Goal: Task Accomplishment & Management: Manage account settings

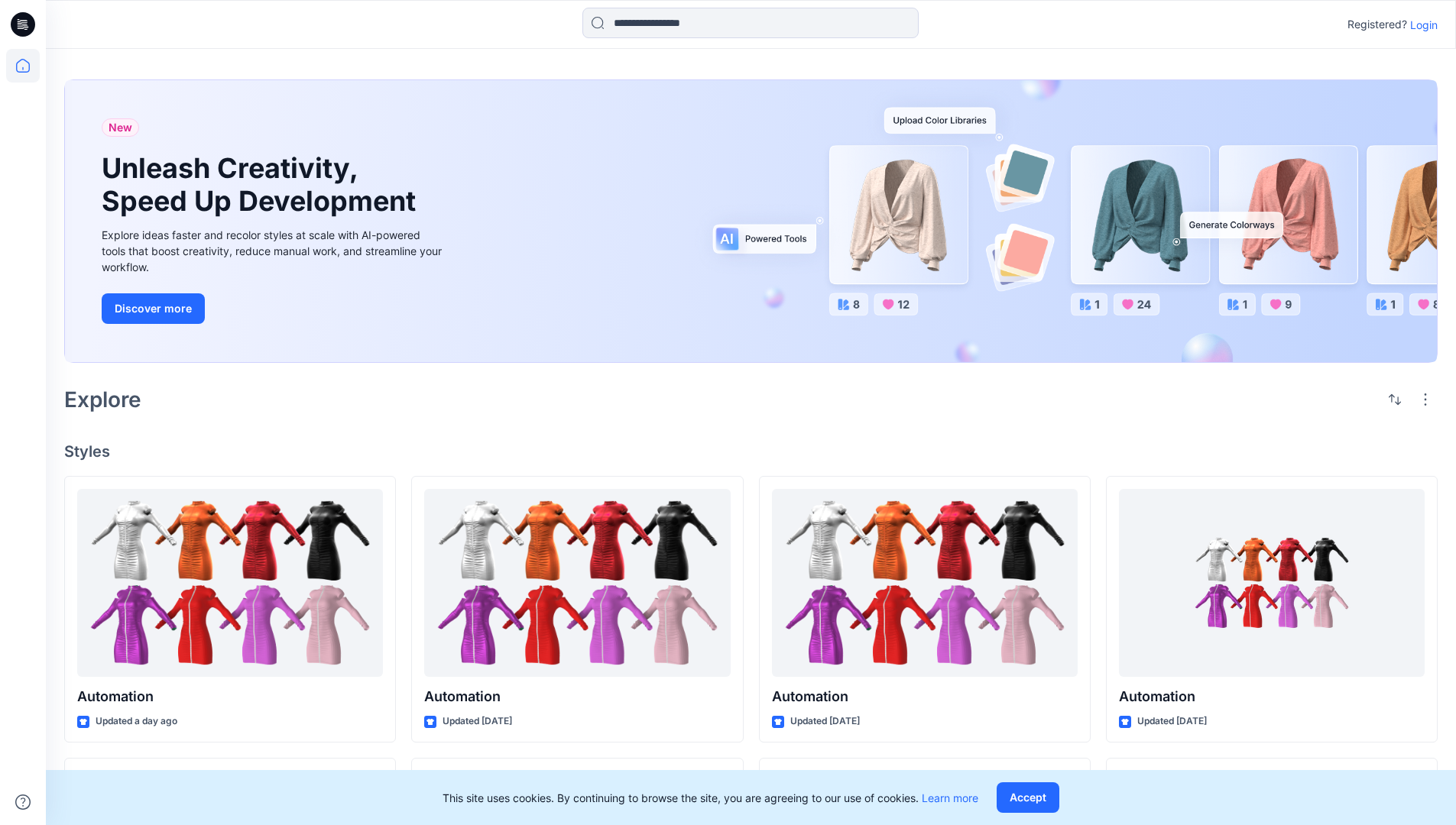
click at [1420, 24] on p "Login" at bounding box center [1423, 24] width 28 height 16
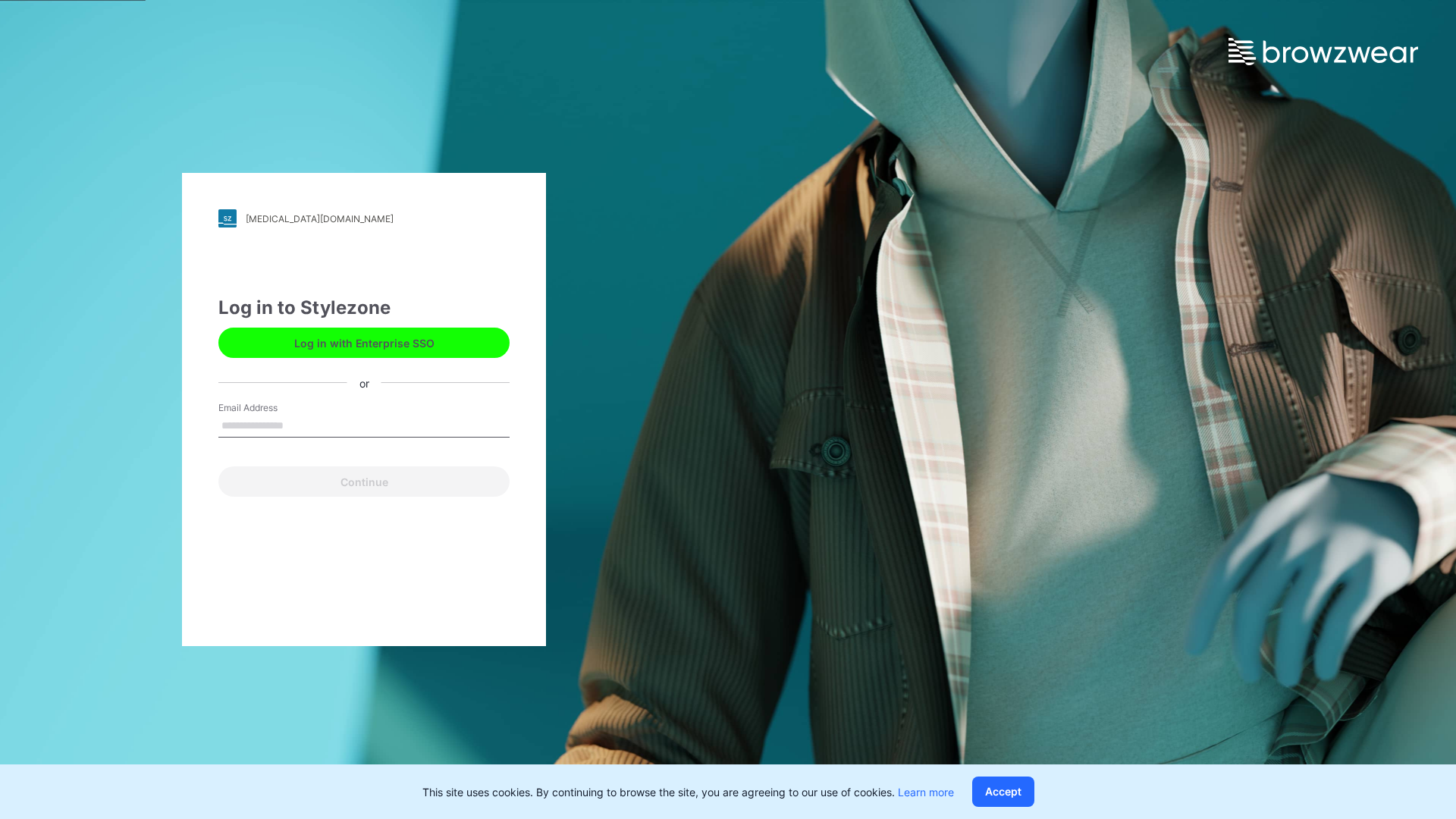
click at [300, 425] on input "Email Address" at bounding box center [364, 426] width 291 height 23
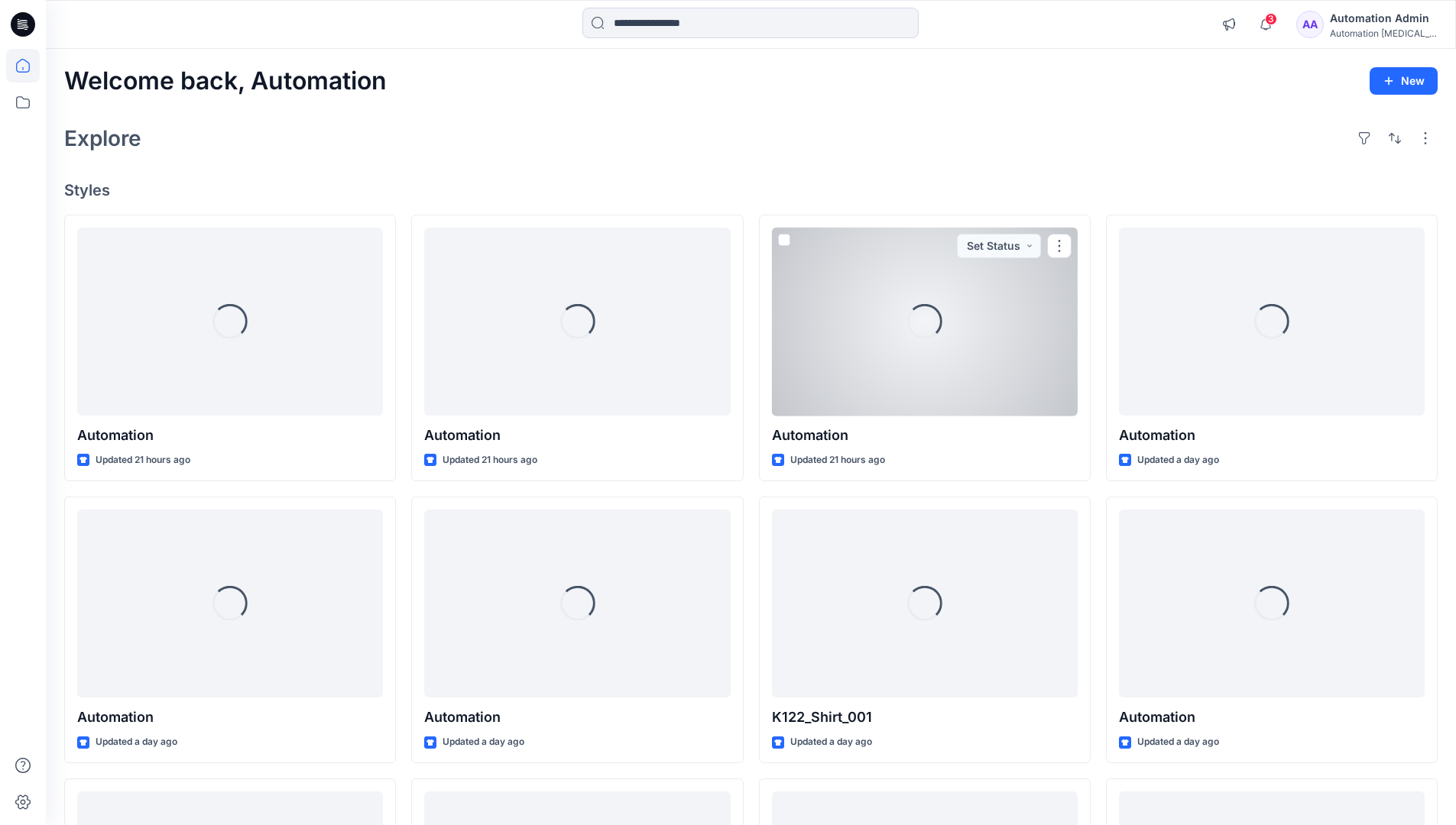
click at [29, 66] on icon at bounding box center [23, 66] width 13 height 13
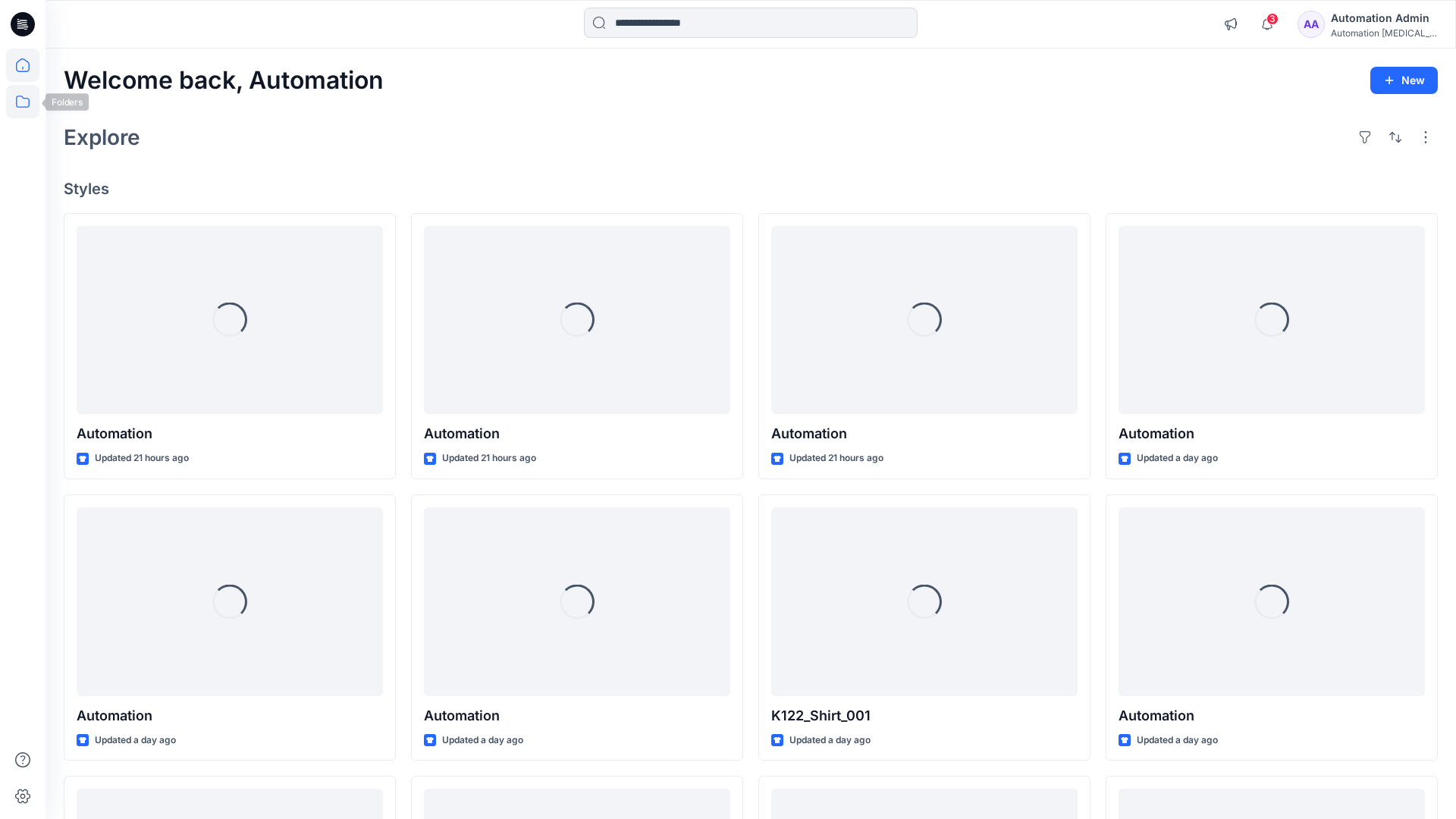
click at [18, 100] on icon at bounding box center [23, 101] width 33 height 33
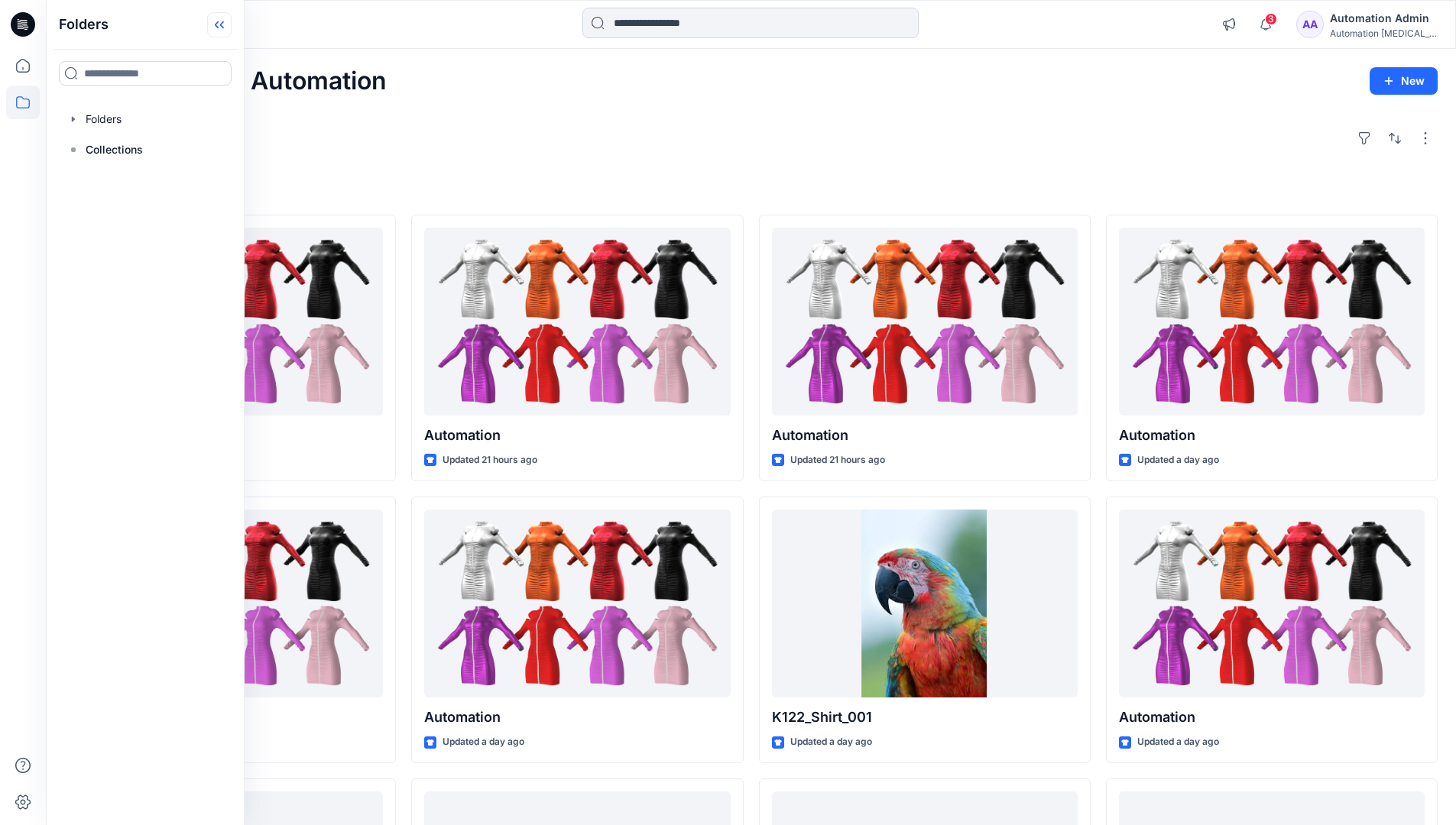
click at [218, 27] on icon at bounding box center [217, 24] width 4 height 8
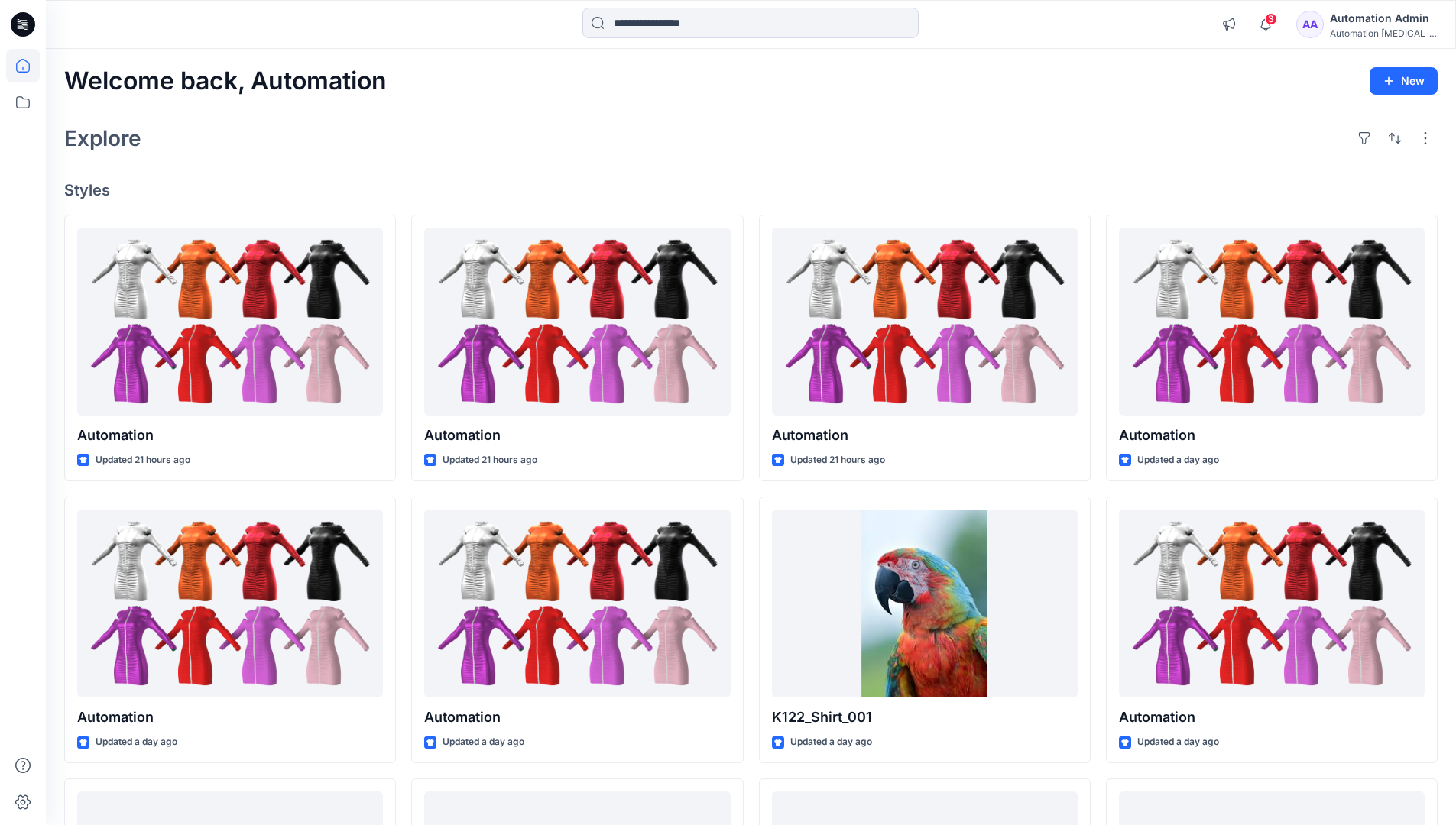
click at [1375, 16] on div "Automation Admin" at bounding box center [1383, 19] width 107 height 19
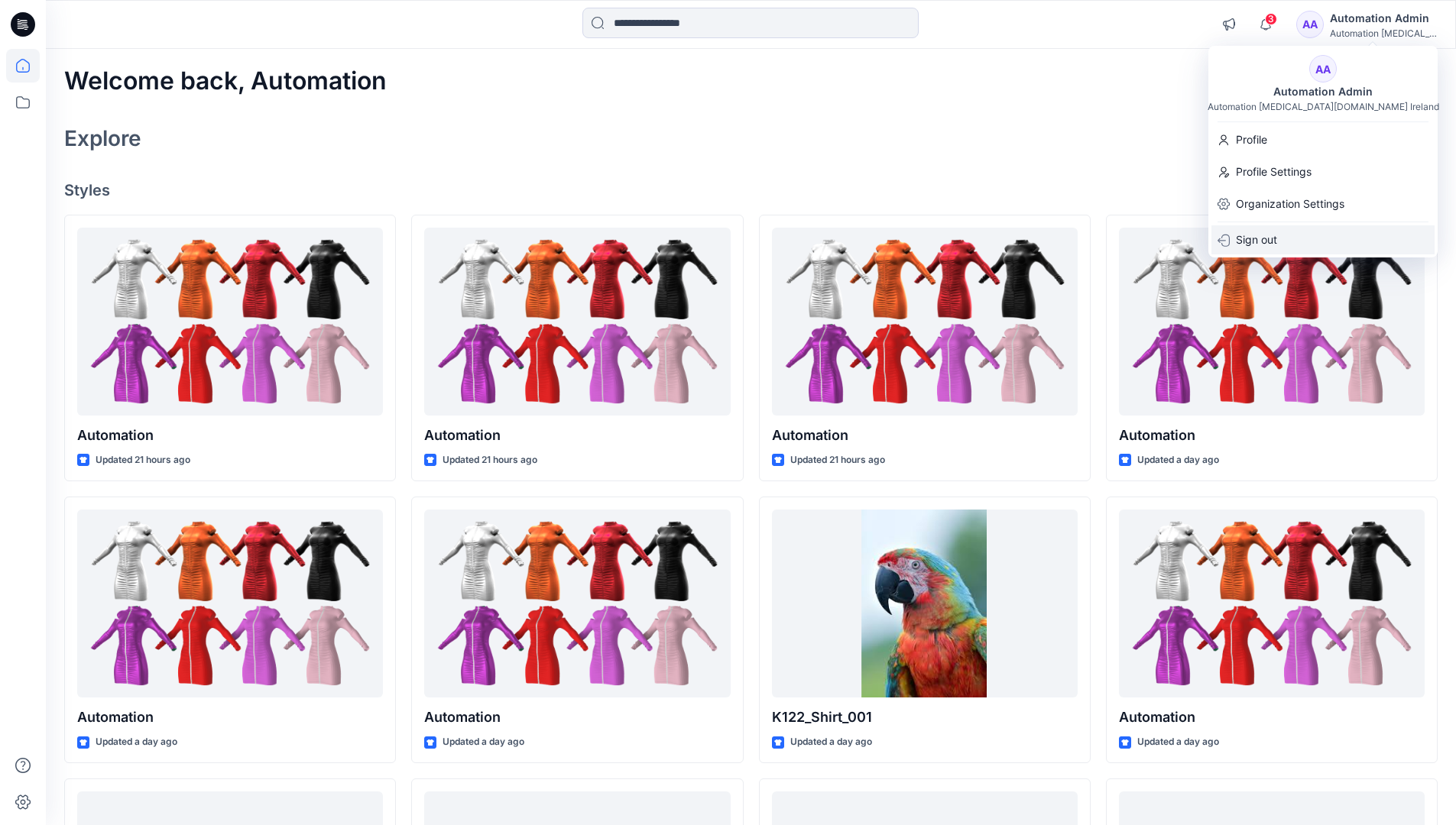
click at [1272, 247] on p "Sign out" at bounding box center [1256, 240] width 41 height 29
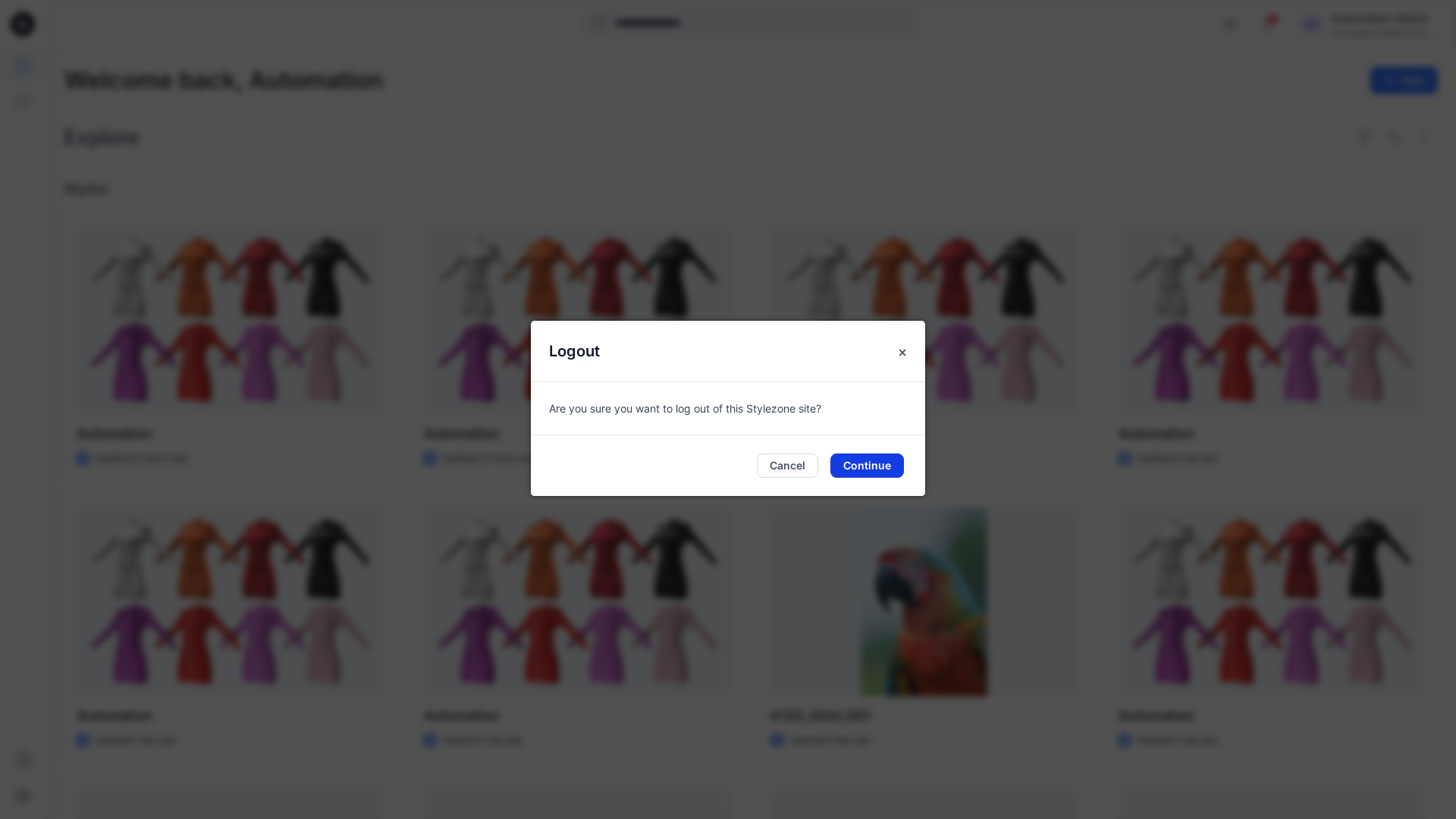
click at [892, 460] on button "Continue" at bounding box center [867, 466] width 74 height 24
